Goal: Obtain resource: Download file/media

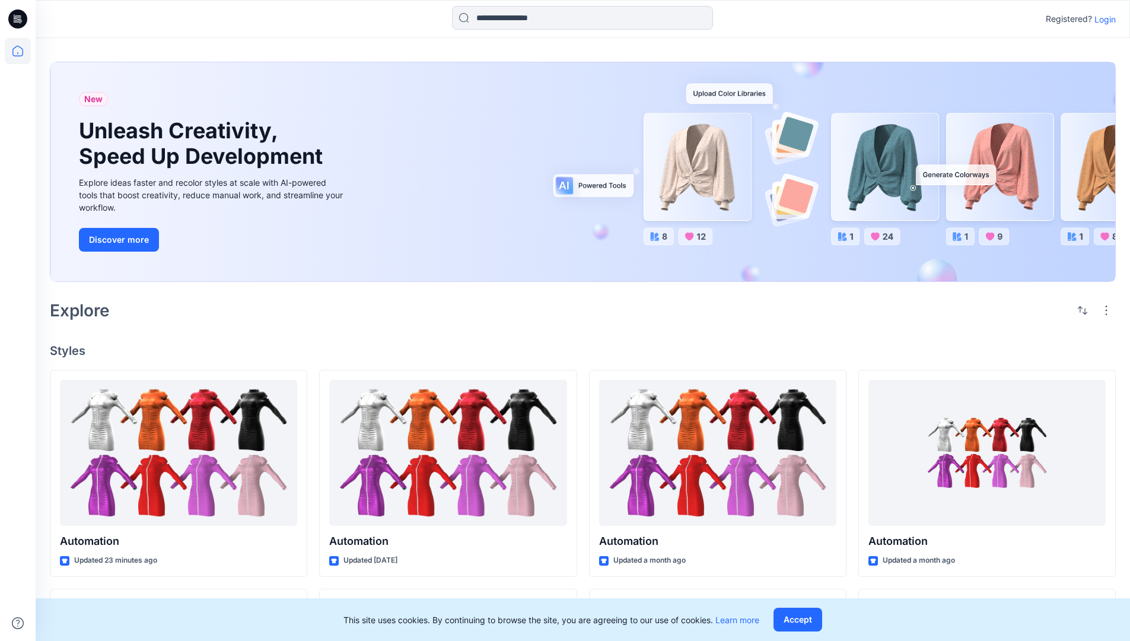
click at [1102, 19] on p "Login" at bounding box center [1105, 19] width 21 height 12
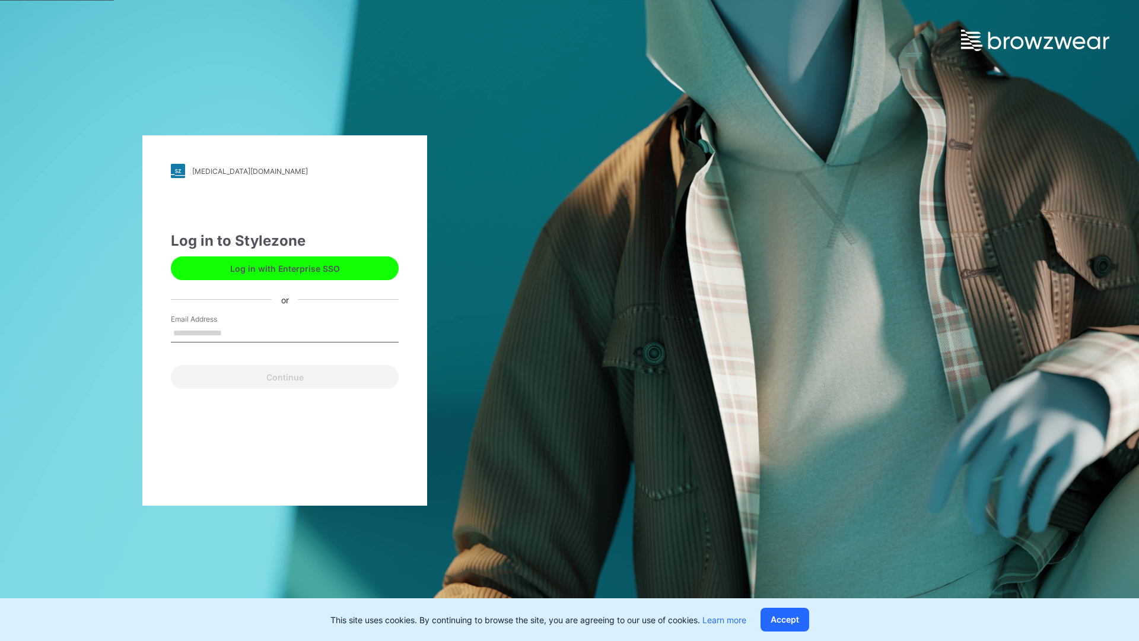
click at [234, 332] on input "Email Address" at bounding box center [285, 334] width 228 height 18
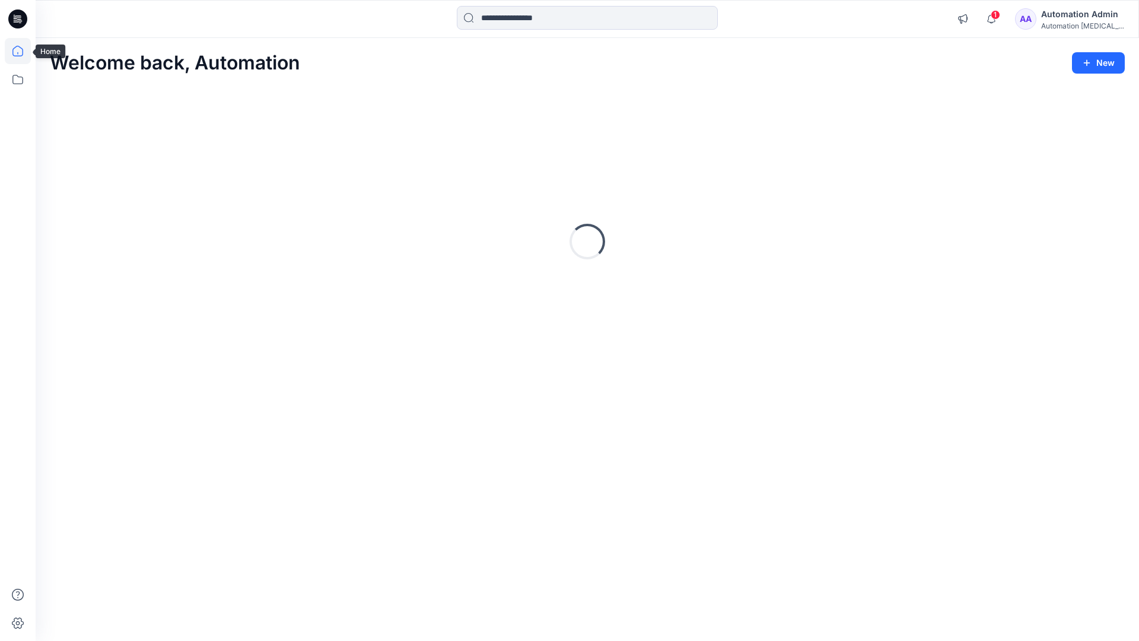
click at [23, 51] on icon at bounding box center [17, 51] width 11 height 11
click at [523, 17] on input at bounding box center [587, 18] width 261 height 24
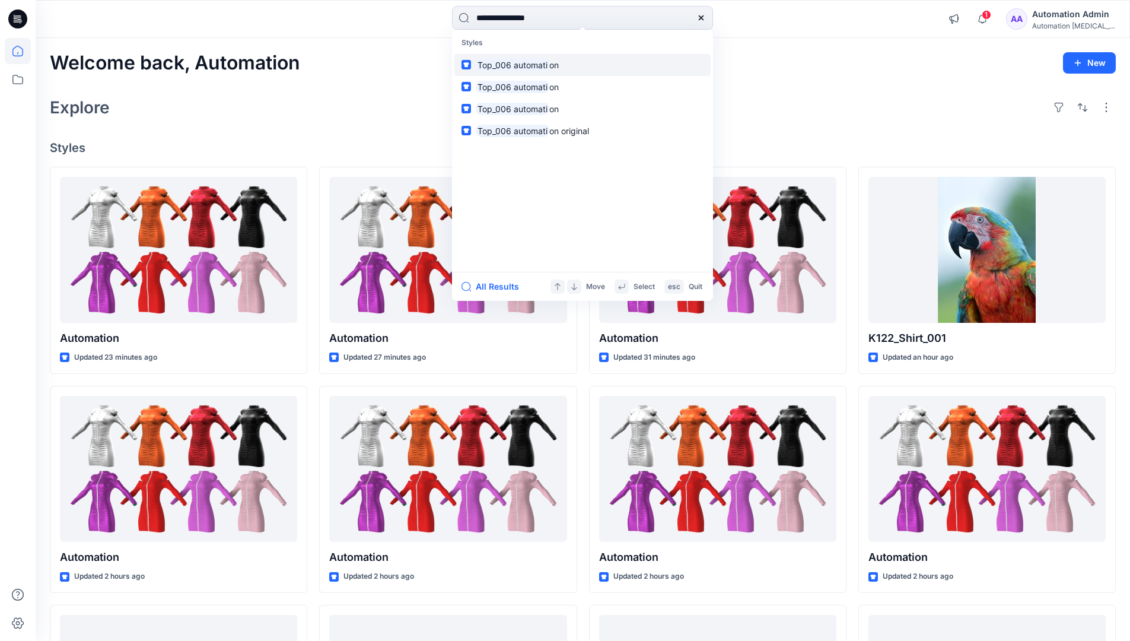
type input "**********"
click at [536, 64] on mark "Top_006 automati" at bounding box center [513, 65] width 74 height 14
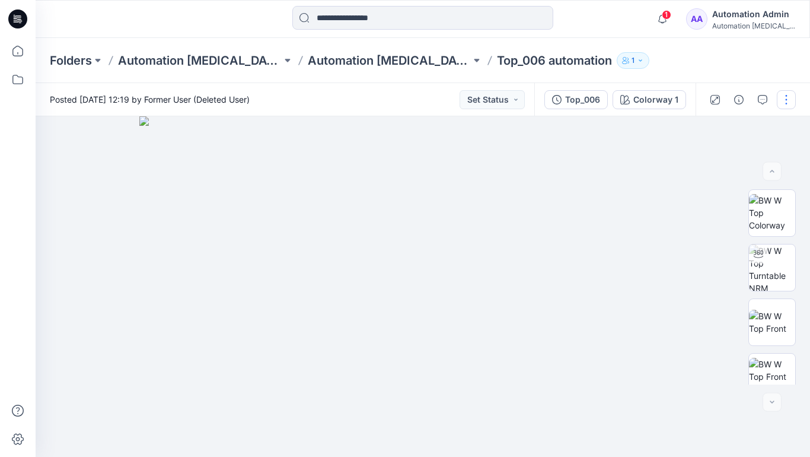
click at [787, 102] on button "button" at bounding box center [786, 99] width 19 height 19
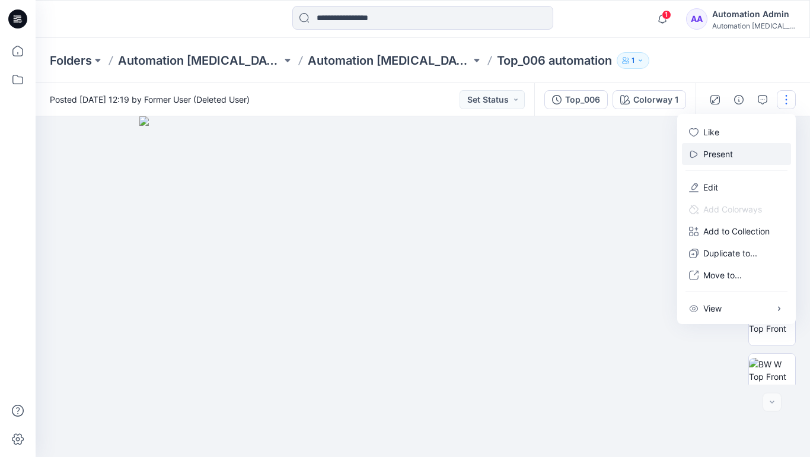
click at [720, 153] on p "Present" at bounding box center [719, 154] width 30 height 12
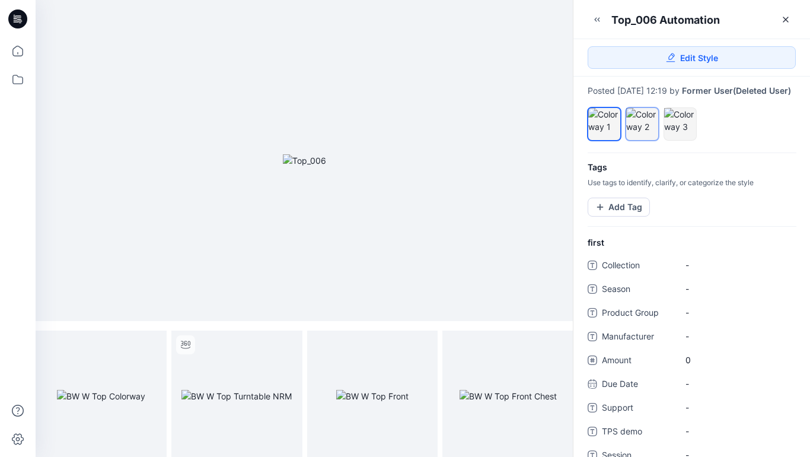
click at [641, 133] on div at bounding box center [642, 120] width 32 height 25
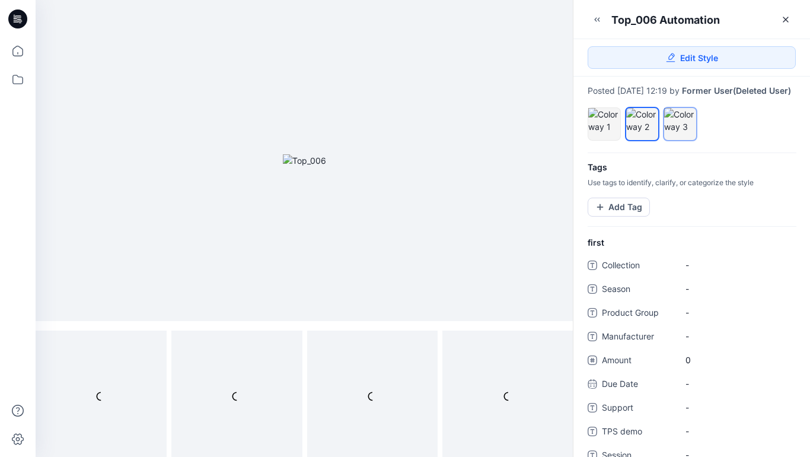
click at [677, 133] on div at bounding box center [680, 120] width 32 height 25
click at [641, 130] on div at bounding box center [642, 120] width 32 height 25
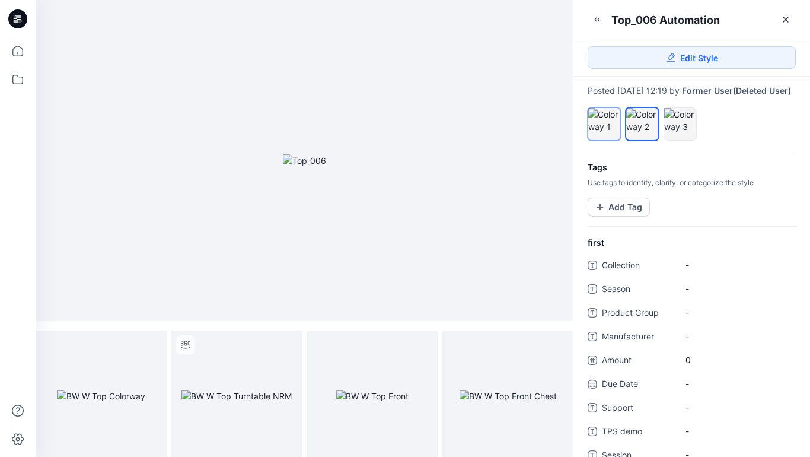
click at [605, 128] on div at bounding box center [605, 120] width 32 height 25
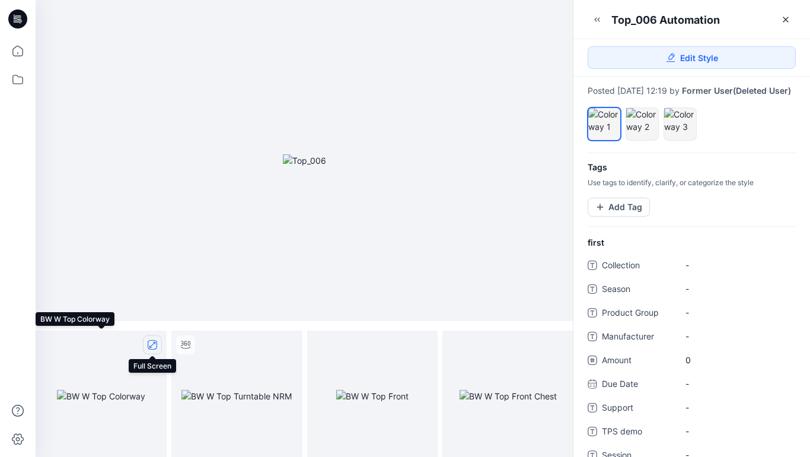
click at [152, 345] on icon "full screen" at bounding box center [153, 345] width 6 height 6
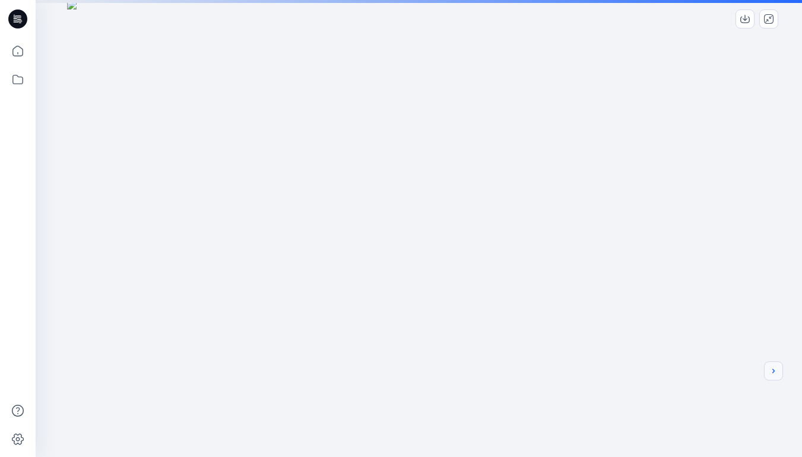
click at [772, 372] on icon "next" at bounding box center [773, 370] width 2 height 4
click at [656, 304] on div at bounding box center [419, 351] width 766 height 703
click at [774, 373] on icon "next" at bounding box center [772, 370] width 9 height 9
click at [771, 371] on icon "next" at bounding box center [772, 370] width 9 height 9
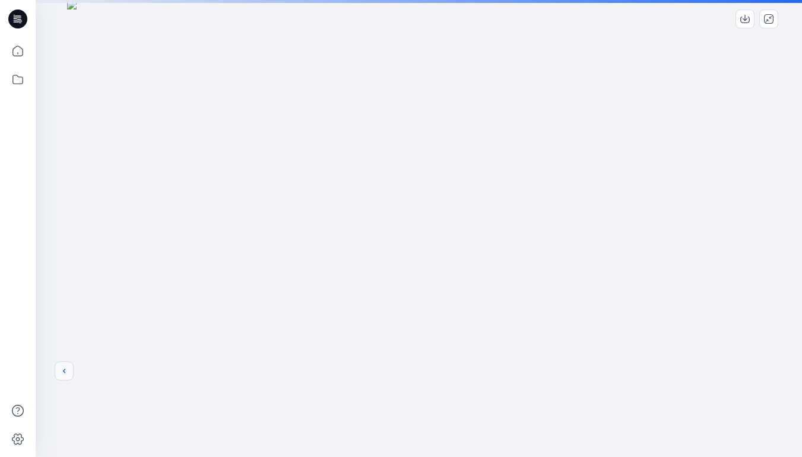
click at [62, 370] on icon "previous" at bounding box center [63, 370] width 9 height 9
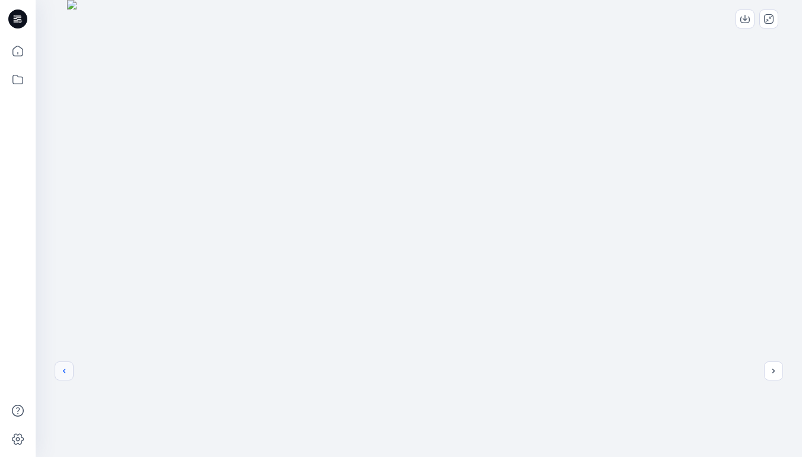
click at [64, 370] on icon "previous" at bounding box center [63, 370] width 9 height 9
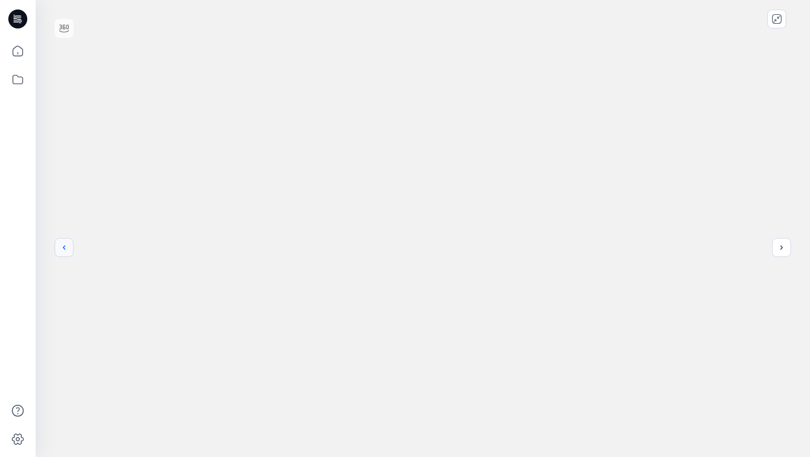
click at [64, 247] on icon "previous" at bounding box center [63, 247] width 9 height 9
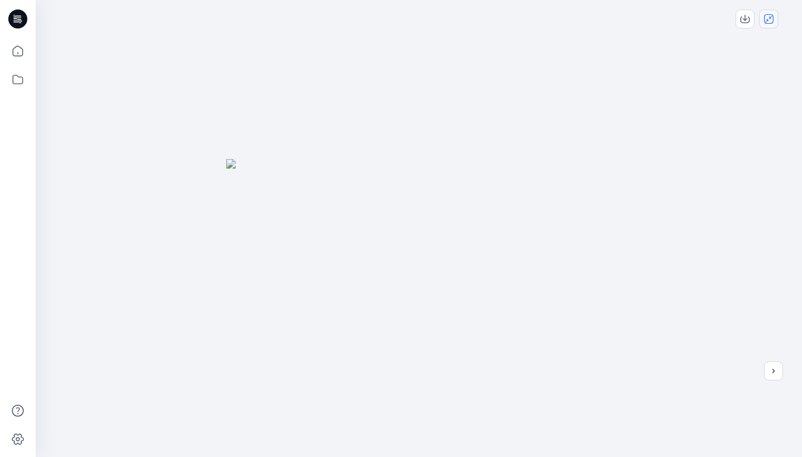
click at [769, 23] on icon "close-full-preview" at bounding box center [768, 18] width 9 height 9
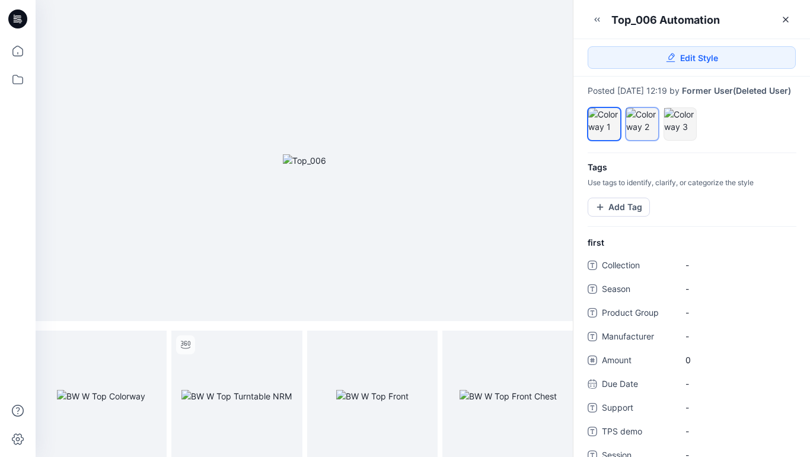
click at [645, 133] on div at bounding box center [642, 120] width 32 height 25
click at [151, 346] on icon "full screen" at bounding box center [153, 345] width 6 height 6
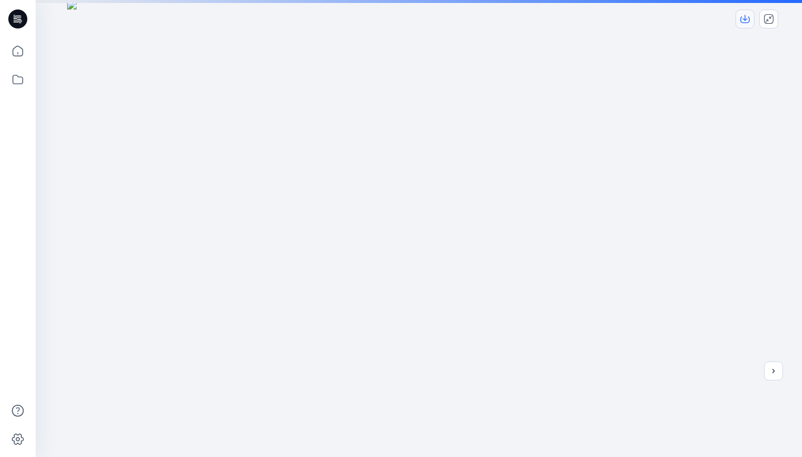
click at [747, 19] on icon "download-image" at bounding box center [744, 18] width 9 height 9
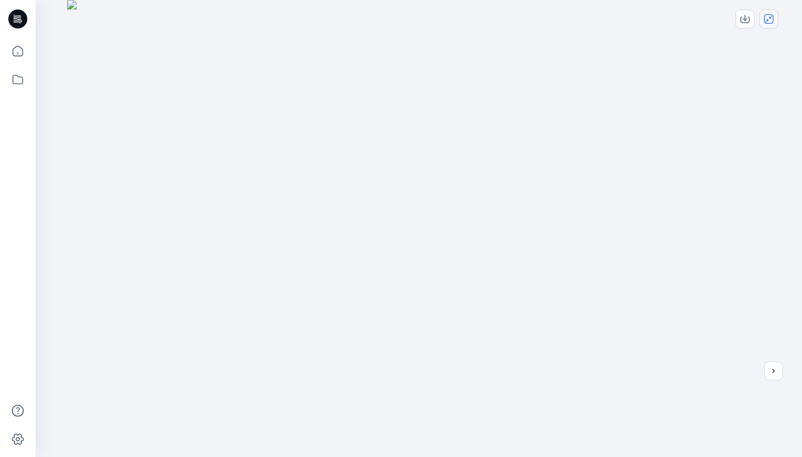
click at [769, 18] on icon "close-full-preview" at bounding box center [768, 18] width 9 height 9
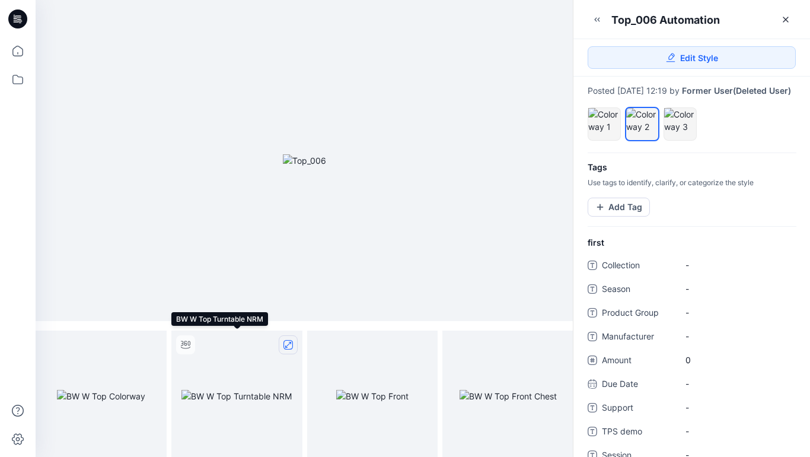
click at [289, 345] on icon "full screen" at bounding box center [288, 344] width 9 height 9
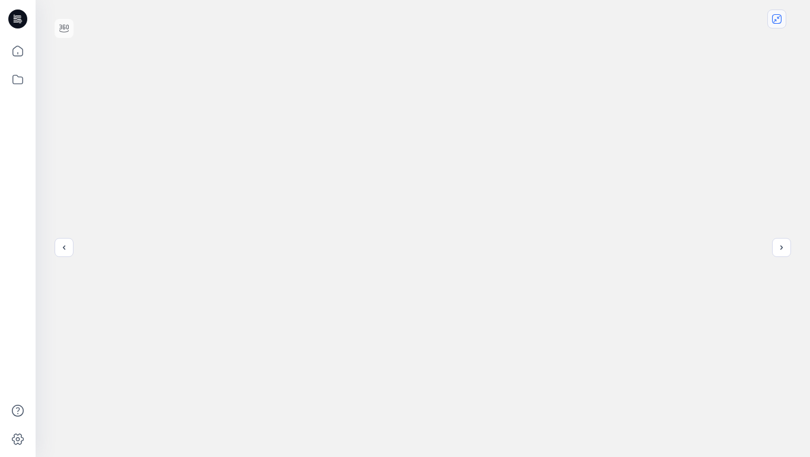
click at [779, 21] on icon "close-full-preview" at bounding box center [776, 18] width 9 height 9
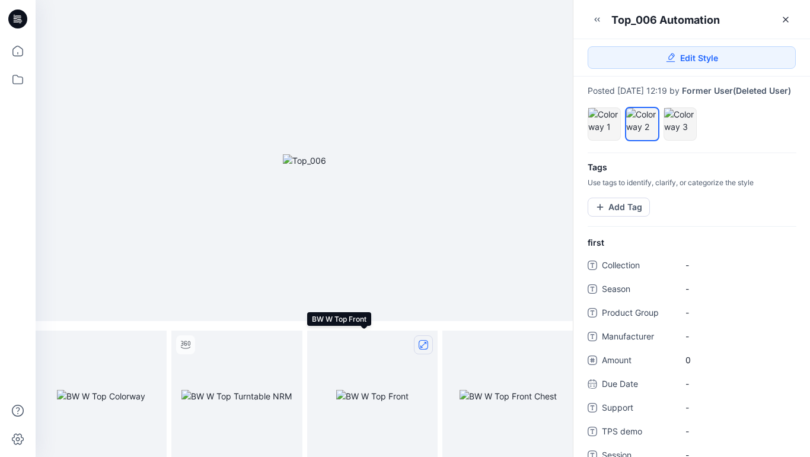
click at [424, 345] on icon "full screen" at bounding box center [424, 345] width 6 height 6
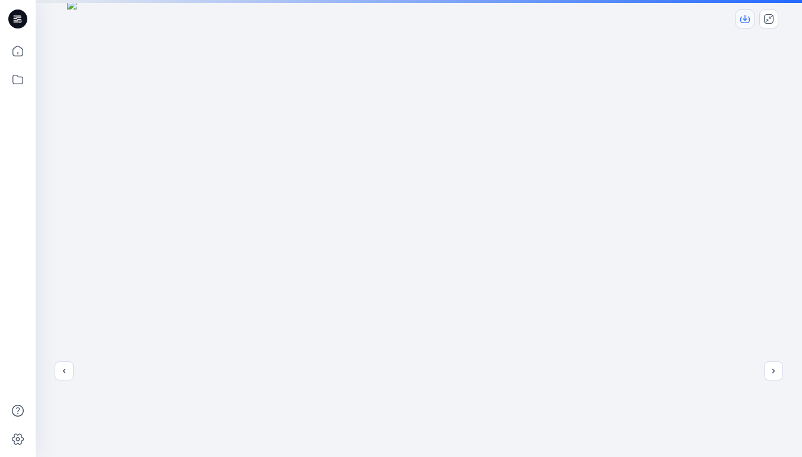
click at [743, 19] on icon "download-image" at bounding box center [744, 18] width 5 height 6
click at [767, 18] on icon "close-full-preview" at bounding box center [768, 18] width 9 height 9
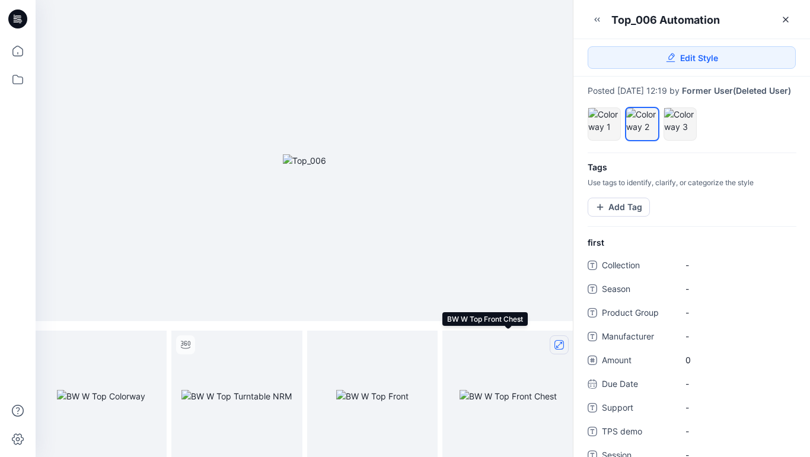
click at [556, 346] on icon "full screen" at bounding box center [559, 345] width 6 height 6
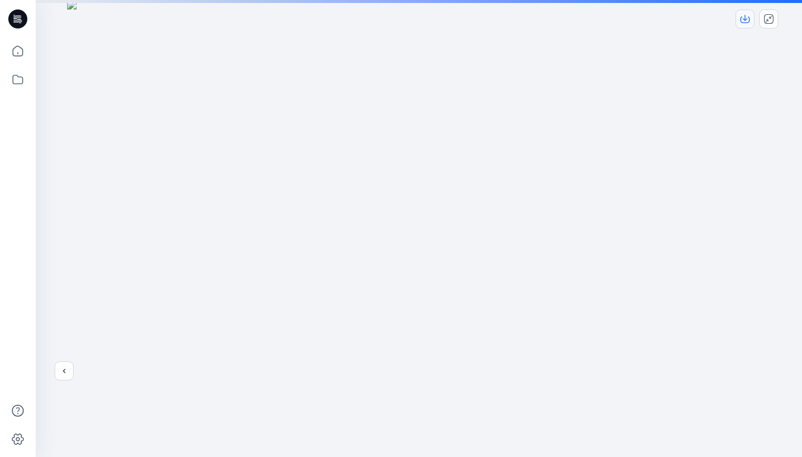
click at [746, 20] on icon "download-image" at bounding box center [744, 18] width 9 height 9
click at [771, 19] on icon "close-full-preview" at bounding box center [768, 18] width 9 height 9
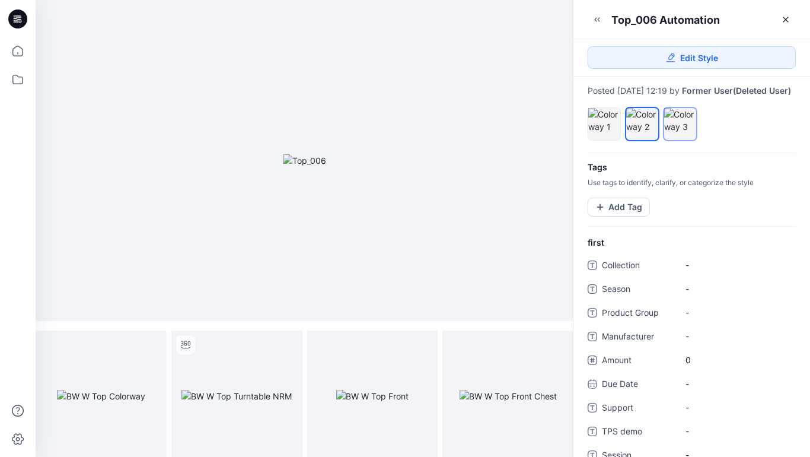
click at [682, 130] on div at bounding box center [680, 120] width 32 height 25
click at [152, 344] on icon "full screen" at bounding box center [153, 345] width 6 height 6
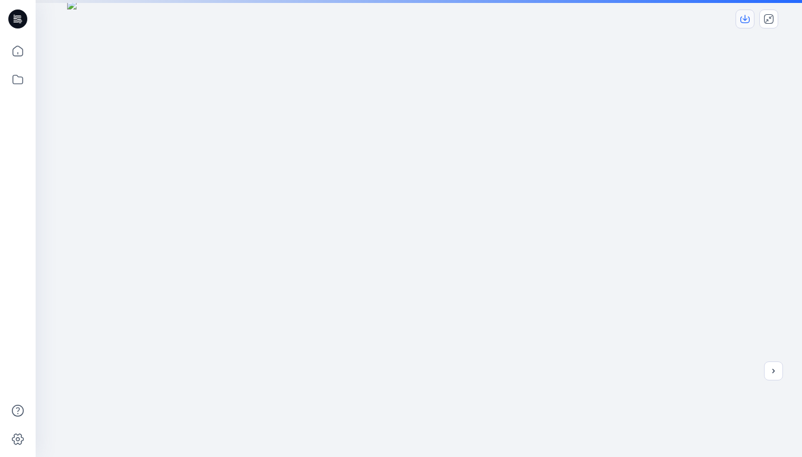
click at [744, 20] on icon "download-image" at bounding box center [744, 18] width 5 height 6
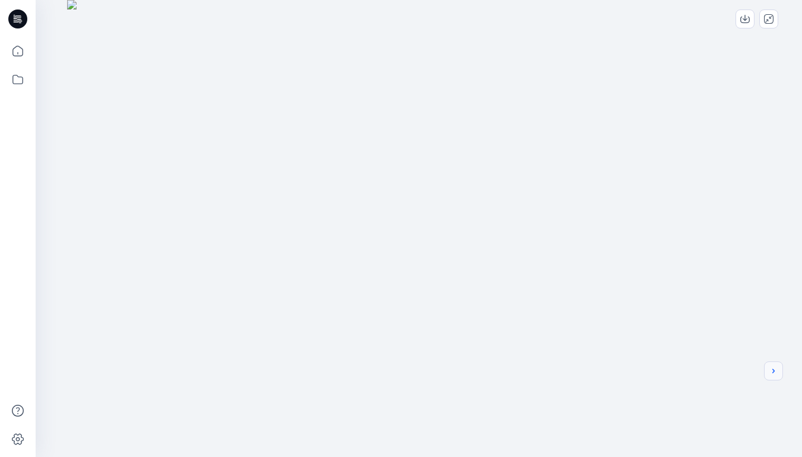
click at [775, 369] on icon "next" at bounding box center [772, 370] width 9 height 9
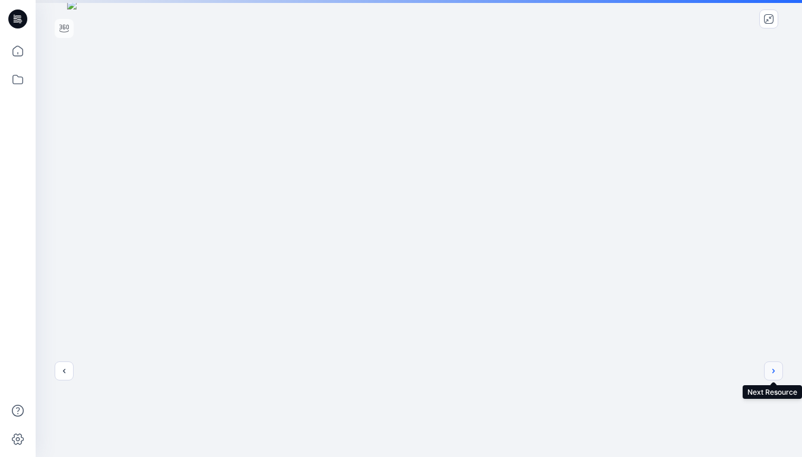
click at [778, 373] on button "next" at bounding box center [773, 370] width 19 height 19
click at [745, 14] on icon "download-image" at bounding box center [744, 18] width 9 height 9
click at [777, 371] on icon "next" at bounding box center [772, 370] width 9 height 9
click at [62, 370] on icon "previous" at bounding box center [63, 370] width 9 height 9
click at [66, 374] on icon "previous" at bounding box center [63, 370] width 9 height 9
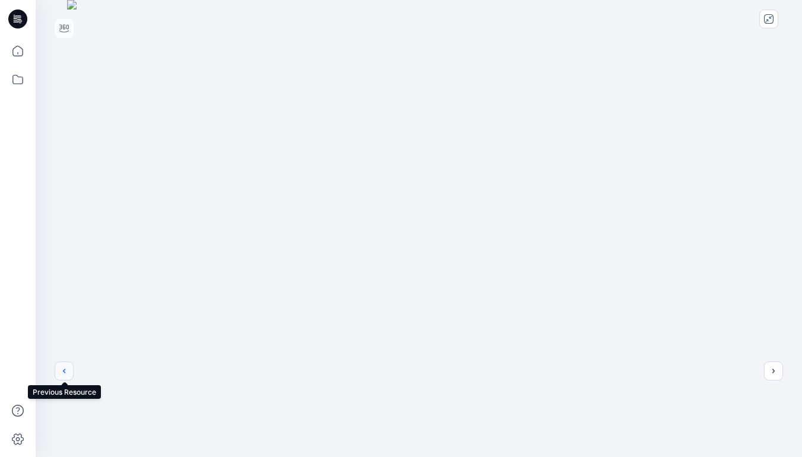
click at [64, 378] on button "previous" at bounding box center [64, 370] width 19 height 19
click at [765, 18] on icon "close-full-preview" at bounding box center [768, 18] width 9 height 9
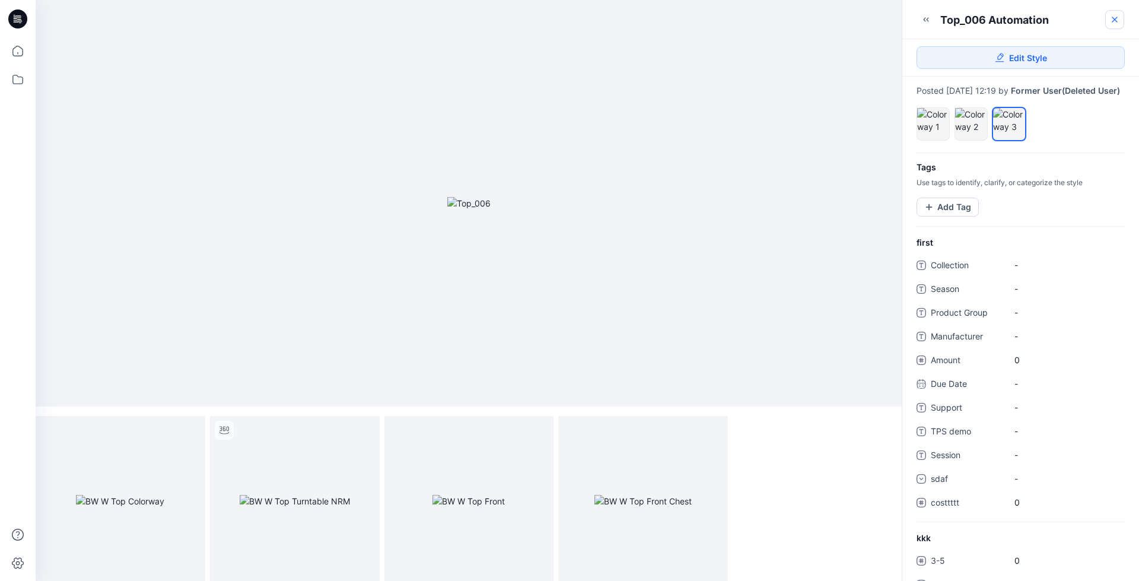
click at [1114, 21] on icon at bounding box center [1114, 19] width 5 height 5
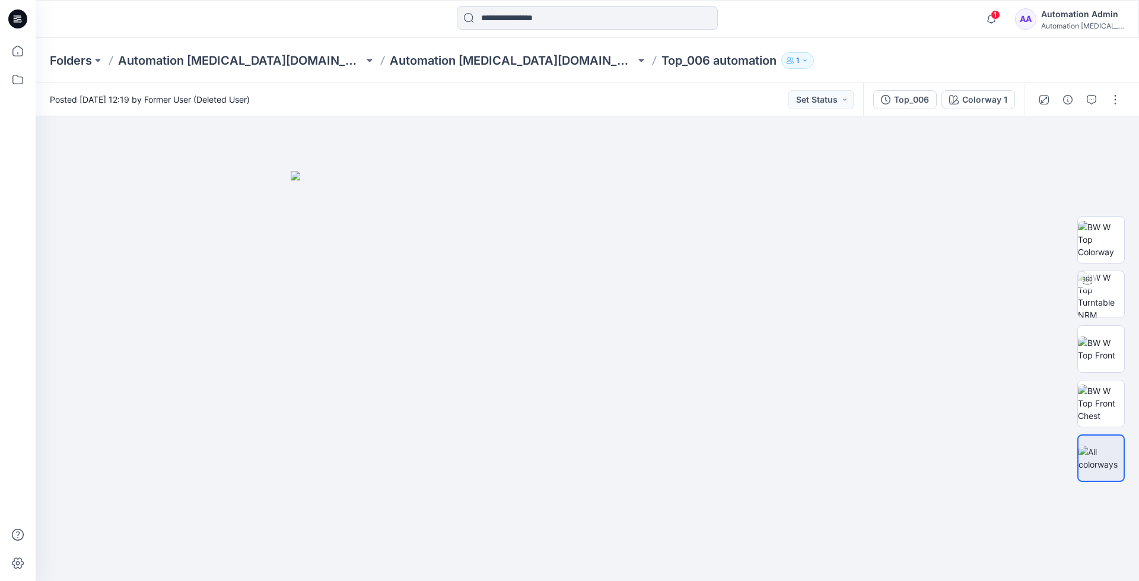
click at [1084, 17] on div "Automation Admin" at bounding box center [1082, 14] width 83 height 14
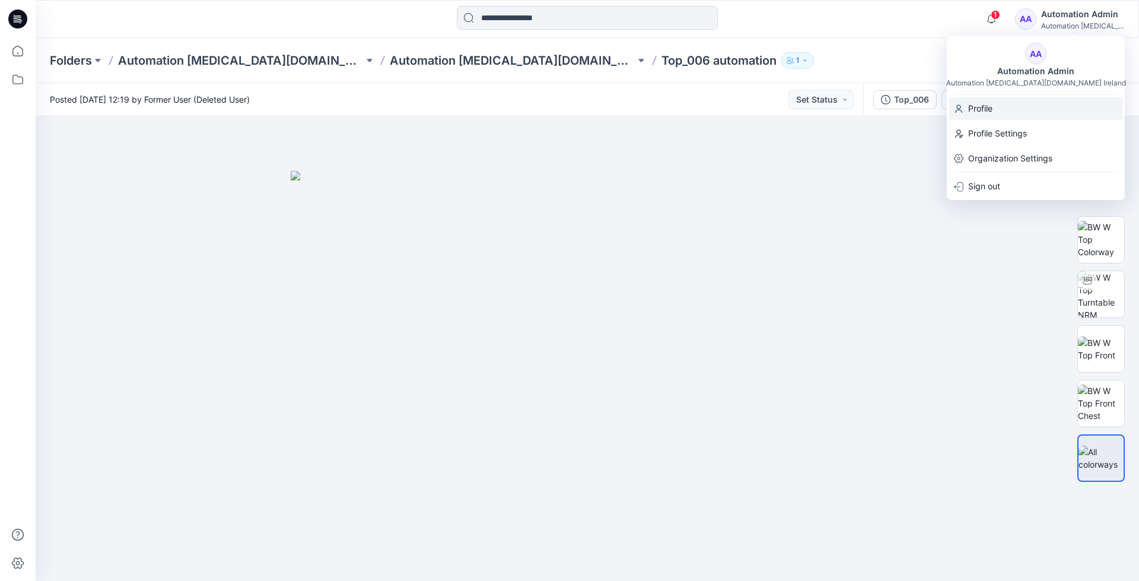
click at [986, 108] on p "Profile" at bounding box center [980, 108] width 24 height 23
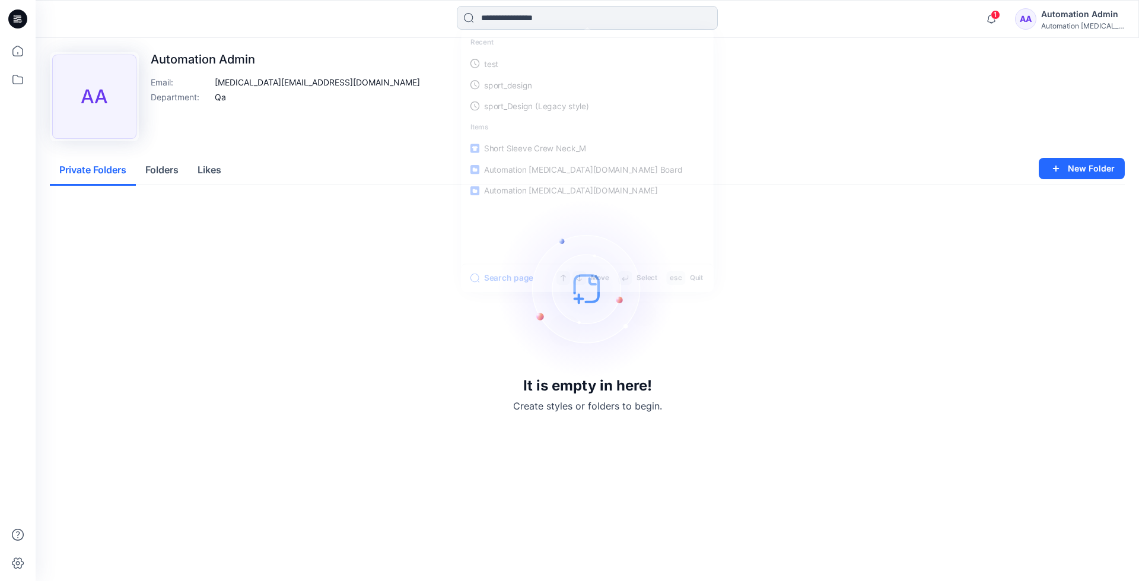
click at [506, 22] on input at bounding box center [587, 18] width 261 height 24
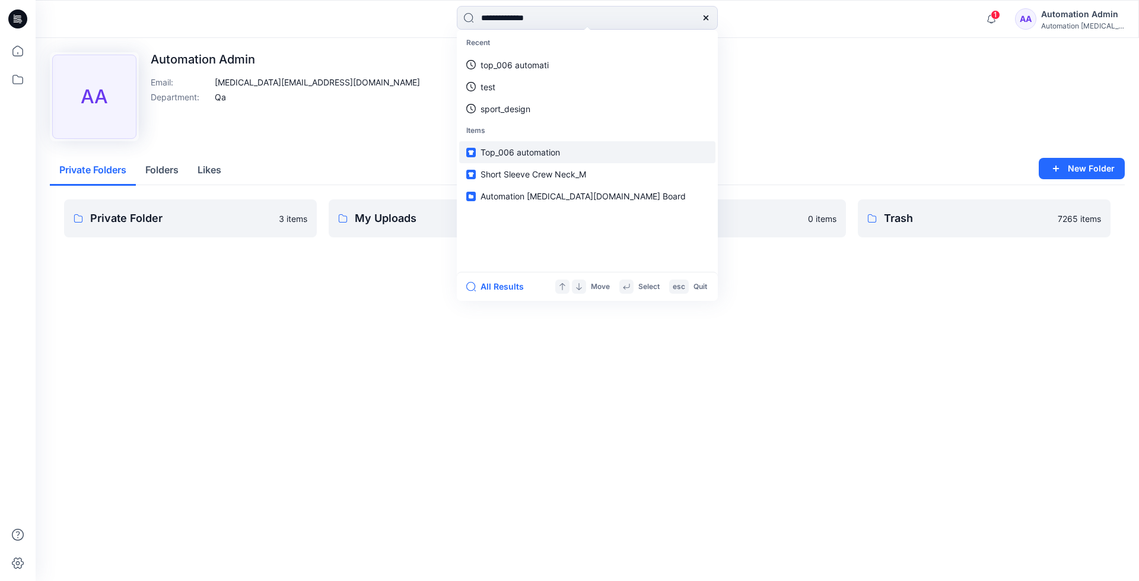
type input "**********"
click at [505, 145] on link "Top_006 automation" at bounding box center [587, 152] width 256 height 22
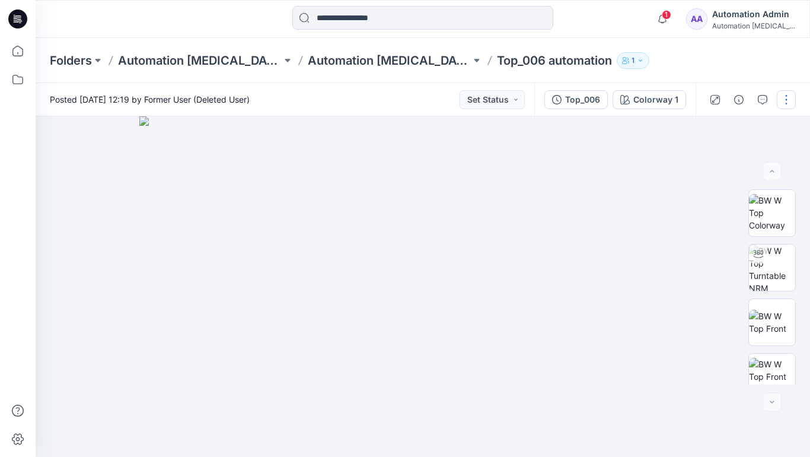
click at [787, 100] on button "button" at bounding box center [786, 99] width 19 height 19
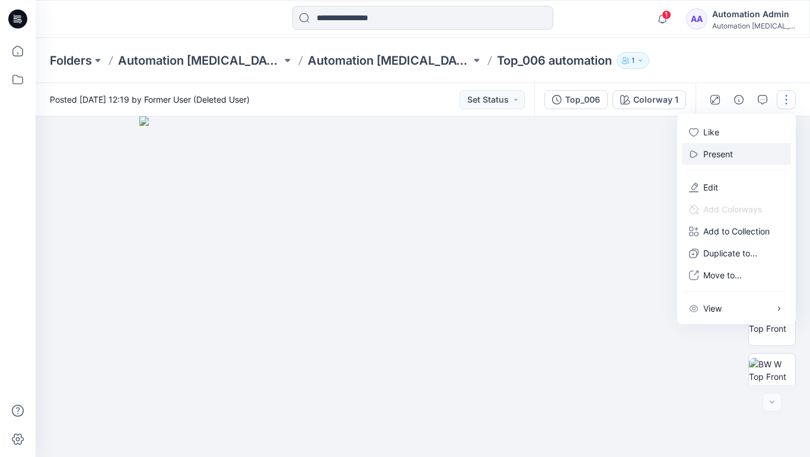
click at [736, 153] on button "Present" at bounding box center [736, 154] width 109 height 22
